Goal: Information Seeking & Learning: Learn about a topic

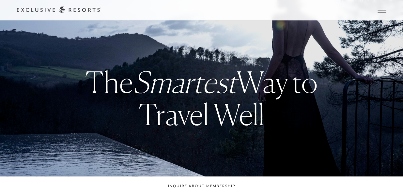
checkbox input "false"
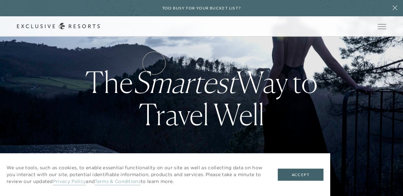
click at [0, 0] on link "Residence Collection" at bounding box center [0, 0] width 0 height 0
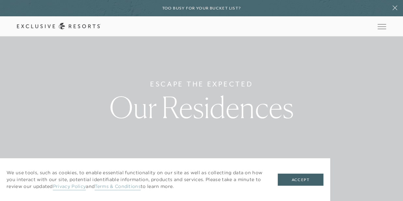
click at [0, 0] on link "Residence Collection" at bounding box center [0, 0] width 0 height 0
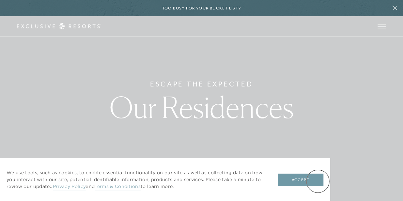
click at [318, 181] on button "Accept" at bounding box center [301, 180] width 46 height 12
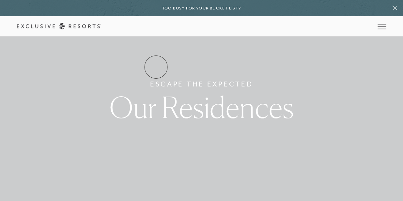
click at [0, 0] on link "Residence Collection" at bounding box center [0, 0] width 0 height 0
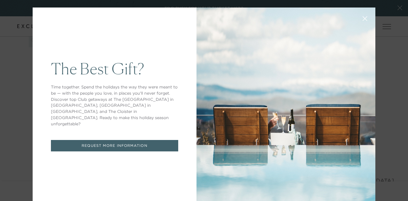
click at [363, 17] on icon at bounding box center [365, 18] width 5 height 5
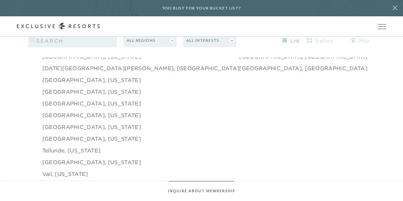
scroll to position [986, 0]
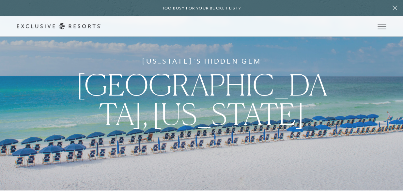
scroll to position [6, 0]
click at [390, 37] on header "Skip to main content Too busy for your bucket list? Not a bucket list. A bluepr…" at bounding box center [201, 18] width 403 height 37
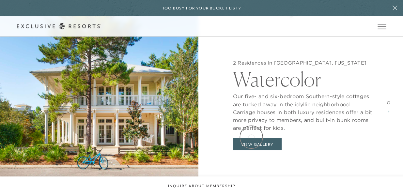
scroll to position [501, 0]
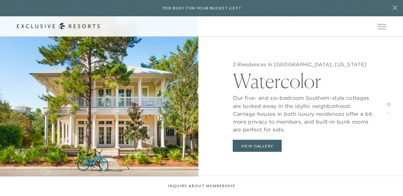
click at [266, 87] on h2 "Watercolor" at bounding box center [304, 79] width 142 height 23
click at [130, 131] on img at bounding box center [99, 106] width 199 height 196
click at [253, 148] on button "View Gallery" at bounding box center [257, 146] width 49 height 12
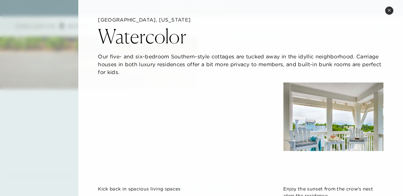
scroll to position [3, 0]
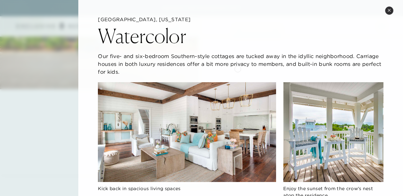
drag, startPoint x: 236, startPoint y: 60, endPoint x: 238, endPoint y: 69, distance: 9.0
click at [238, 69] on p "Our five- and six-bedroom Southern-style cottages are tucked away in the idylli…" at bounding box center [241, 64] width 286 height 24
drag, startPoint x: 238, startPoint y: 69, endPoint x: 238, endPoint y: 47, distance: 22.5
click at [238, 47] on div "Emerald Coast, Florida Watercolor Our five- and six-bedroom Southern-style cott…" at bounding box center [241, 45] width 286 height 59
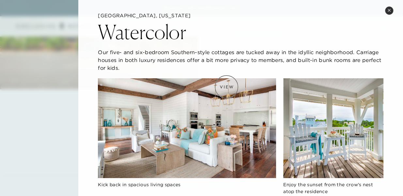
scroll to position [7, 0]
click at [225, 90] on img at bounding box center [187, 129] width 178 height 100
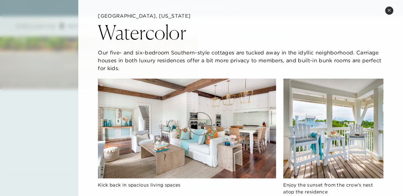
click at [200, 124] on img at bounding box center [187, 129] width 178 height 100
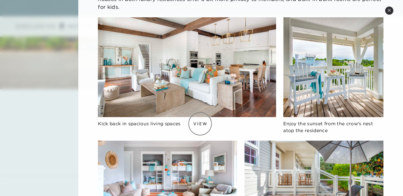
scroll to position [73, 0]
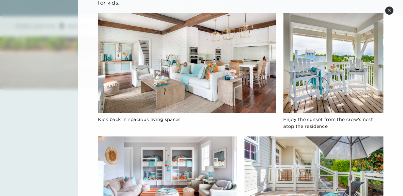
click at [318, 88] on img at bounding box center [334, 63] width 100 height 100
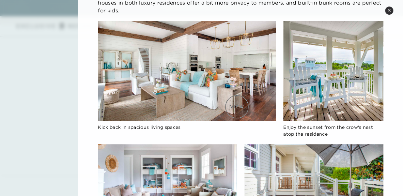
scroll to position [0, 0]
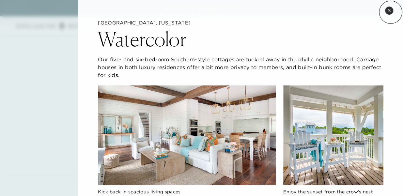
click at [391, 12] on button "Close quickview" at bounding box center [390, 11] width 8 height 8
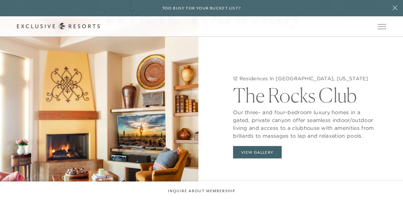
scroll to position [518, 0]
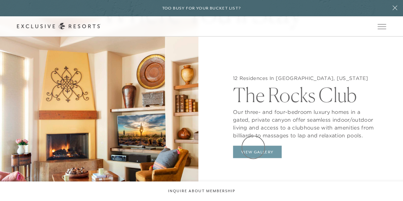
click at [254, 147] on button "View Gallery" at bounding box center [257, 152] width 49 height 12
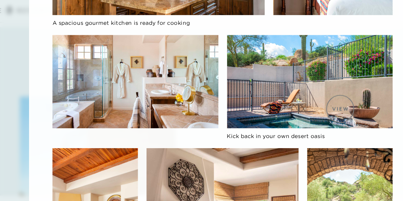
scroll to position [742, 0]
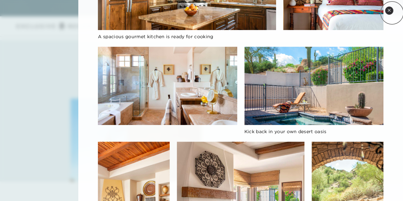
click at [392, 13] on button "Close quickview" at bounding box center [390, 11] width 8 height 8
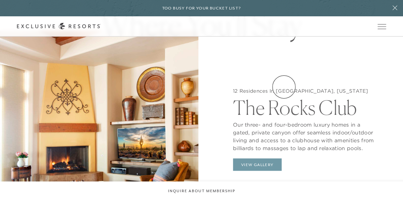
scroll to position [427, 0]
